Goal: Task Accomplishment & Management: Manage account settings

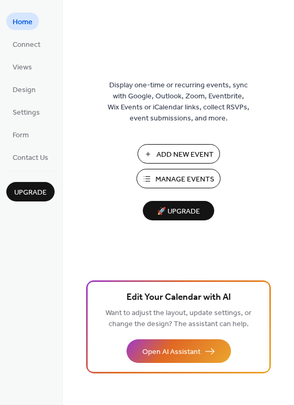
click at [33, 87] on span "Design" at bounding box center [24, 90] width 23 height 11
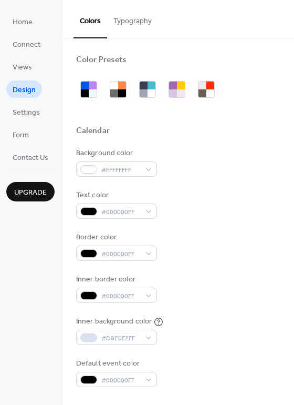
click at [24, 25] on span "Home" at bounding box center [23, 22] width 20 height 11
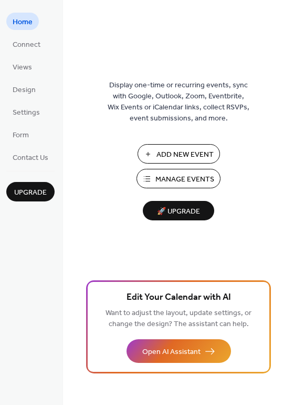
click at [23, 43] on span "Connect" at bounding box center [27, 44] width 28 height 11
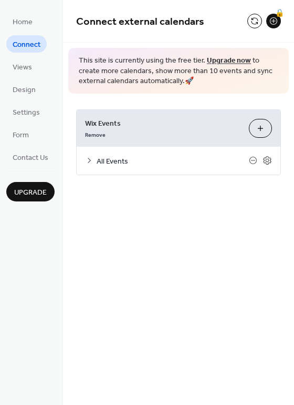
click at [24, 62] on span "Views" at bounding box center [22, 67] width 19 height 11
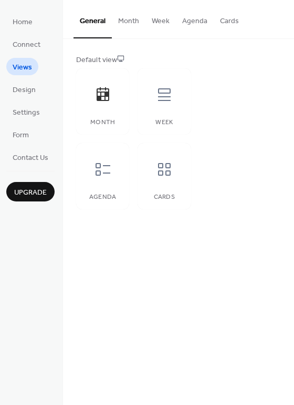
click at [31, 91] on span "Design" at bounding box center [24, 90] width 23 height 11
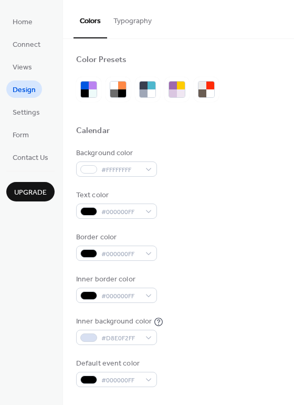
click at [26, 110] on span "Settings" at bounding box center [26, 112] width 27 height 11
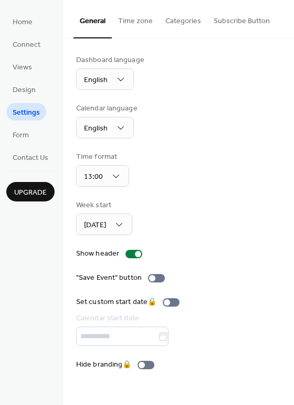
click at [13, 135] on span "Form" at bounding box center [21, 135] width 16 height 11
